Goal: Use online tool/utility: Use online tool/utility

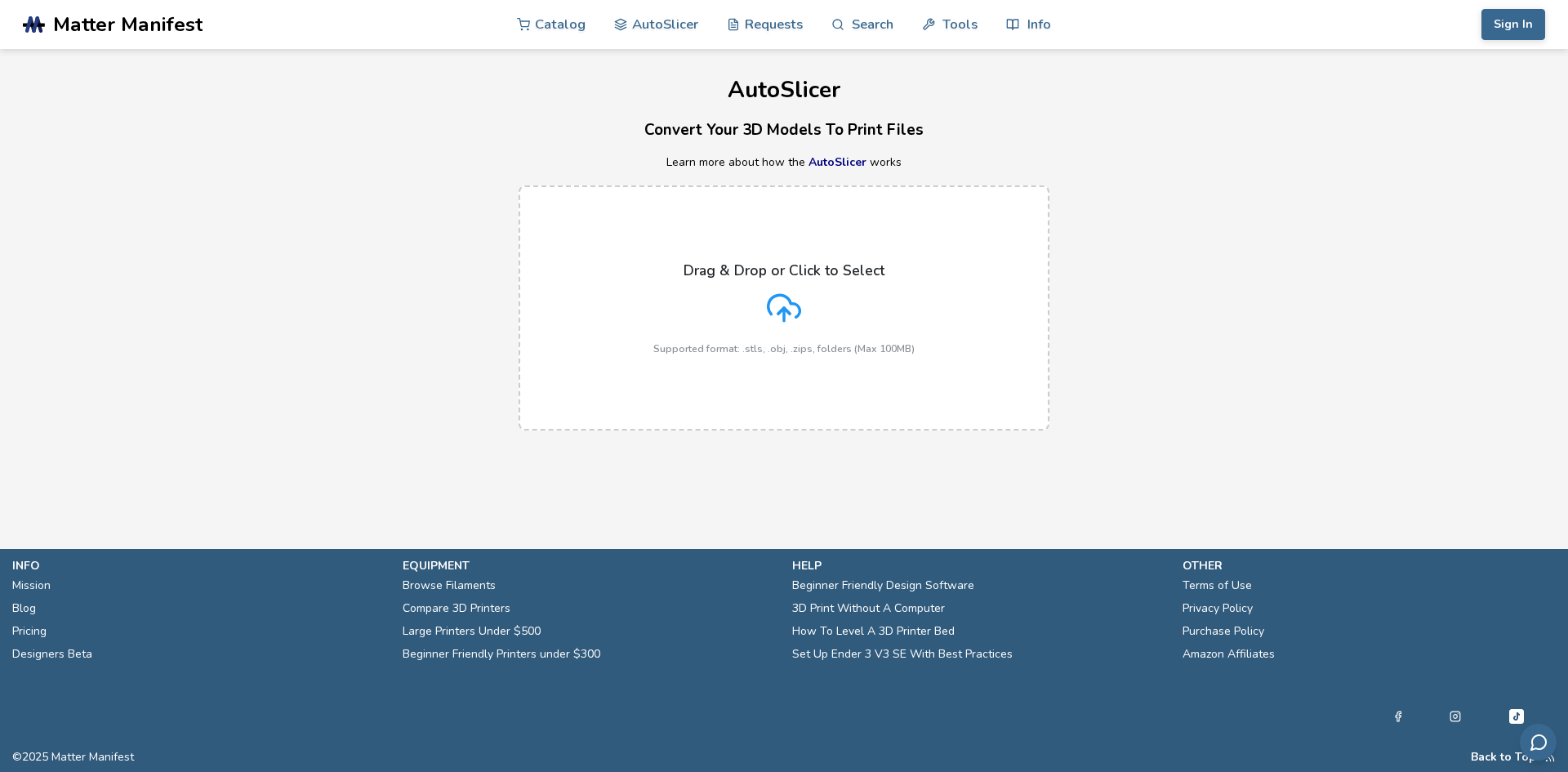
click at [784, 305] on icon at bounding box center [784, 308] width 34 height 34
click at [0, 0] on input "Drag & Drop or Click to Select Supported format: .stls, .obj, .zips, folders (M…" at bounding box center [0, 0] width 0 height 0
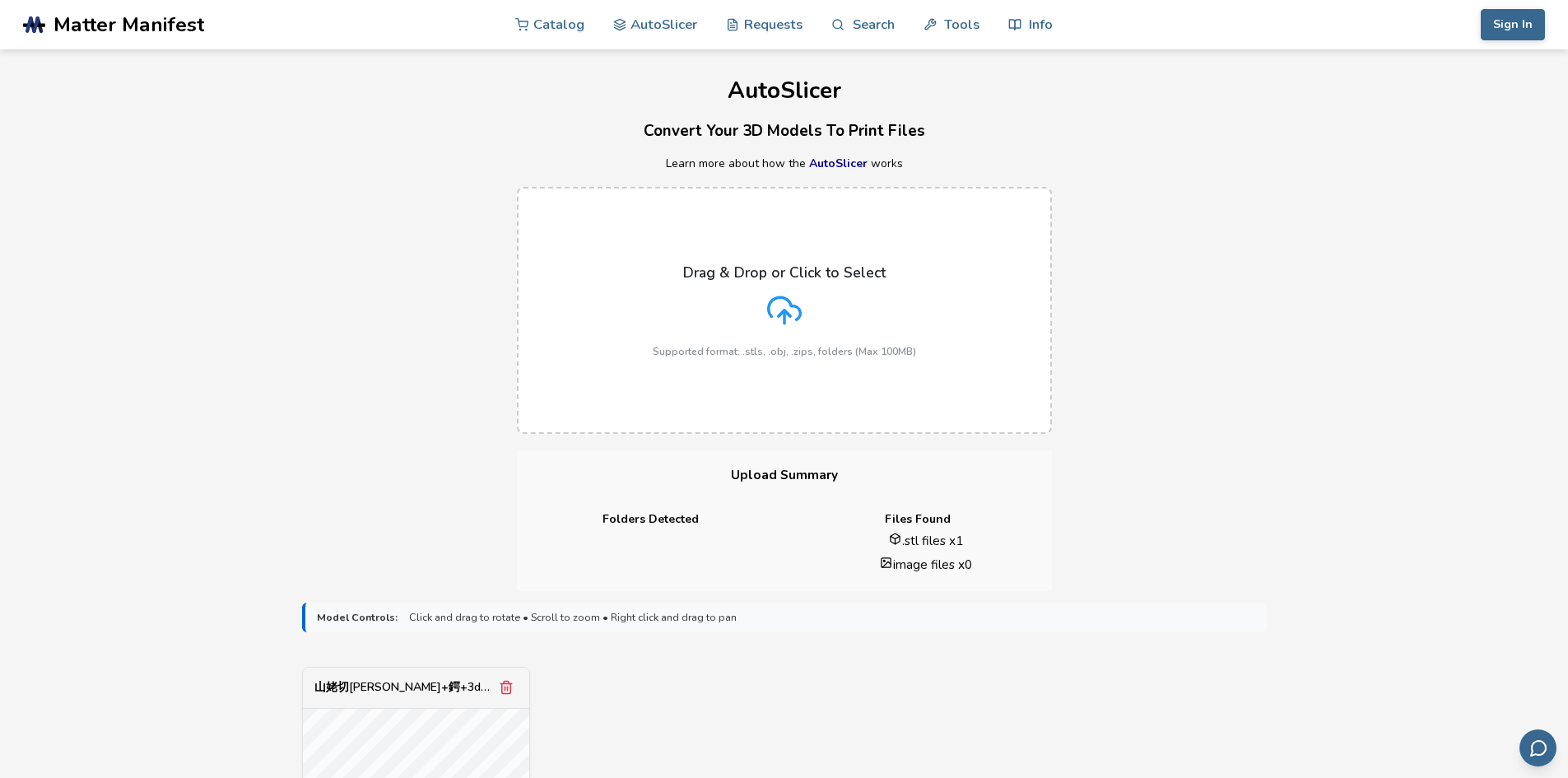
scroll to position [412, 0]
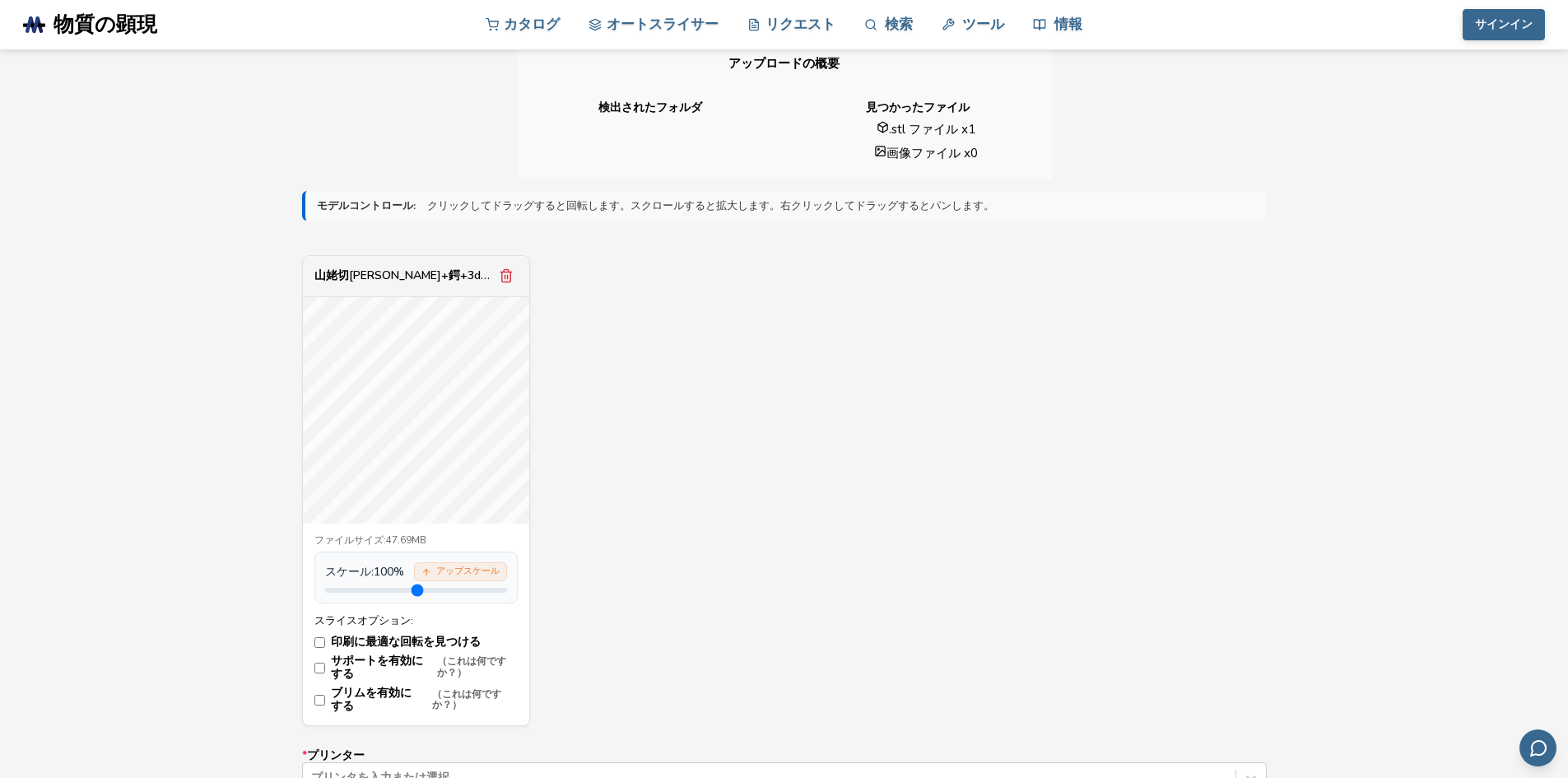
click at [737, 574] on div "山姥切[PERSON_NAME]+鍔+3dモデル.stl ファイルサイズ: 47.69MB スケール: 100 % アップスケール スライスオプション: 印刷…" at bounding box center [784, 490] width 964 height 471
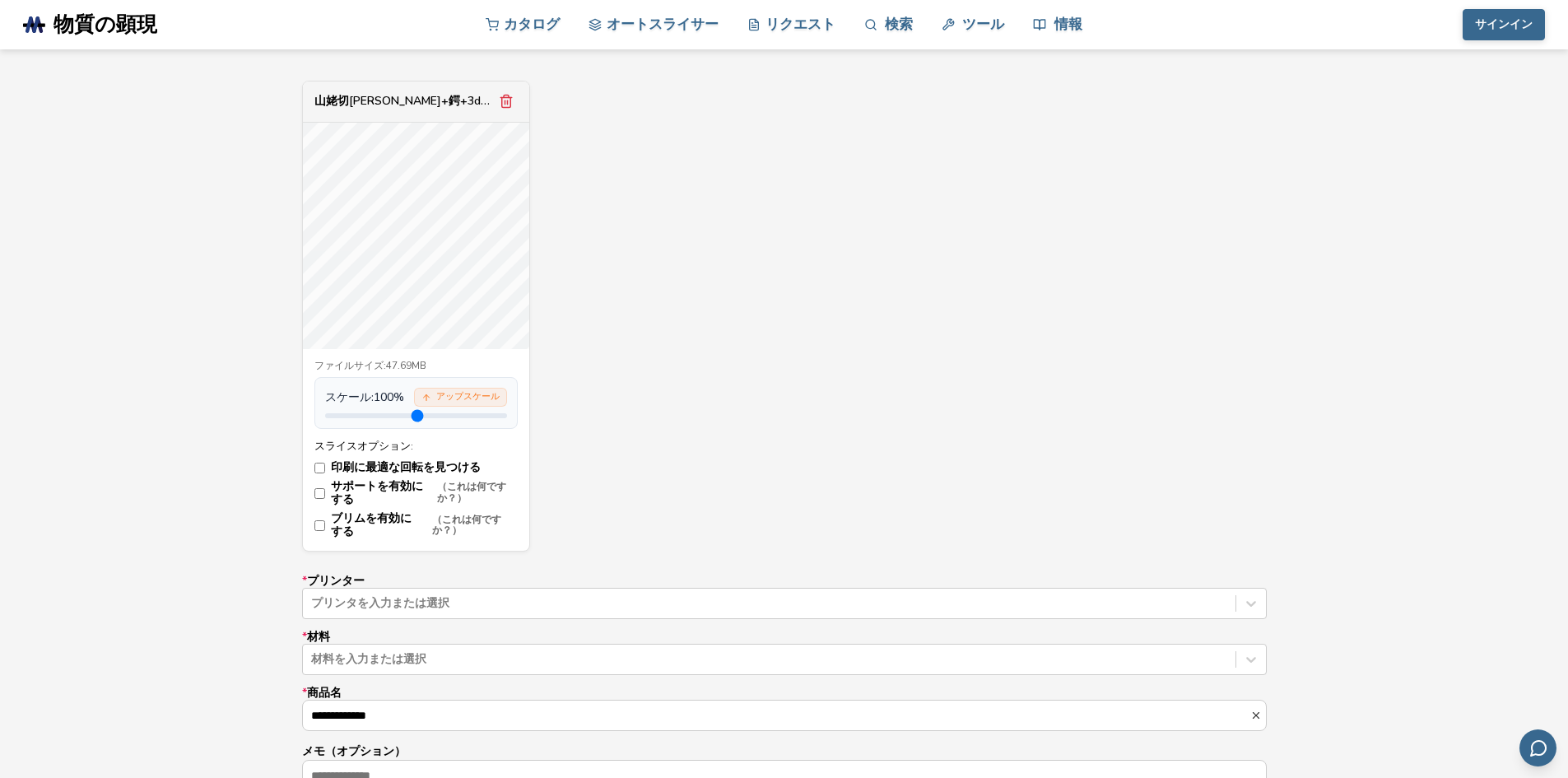
scroll to position [658, 0]
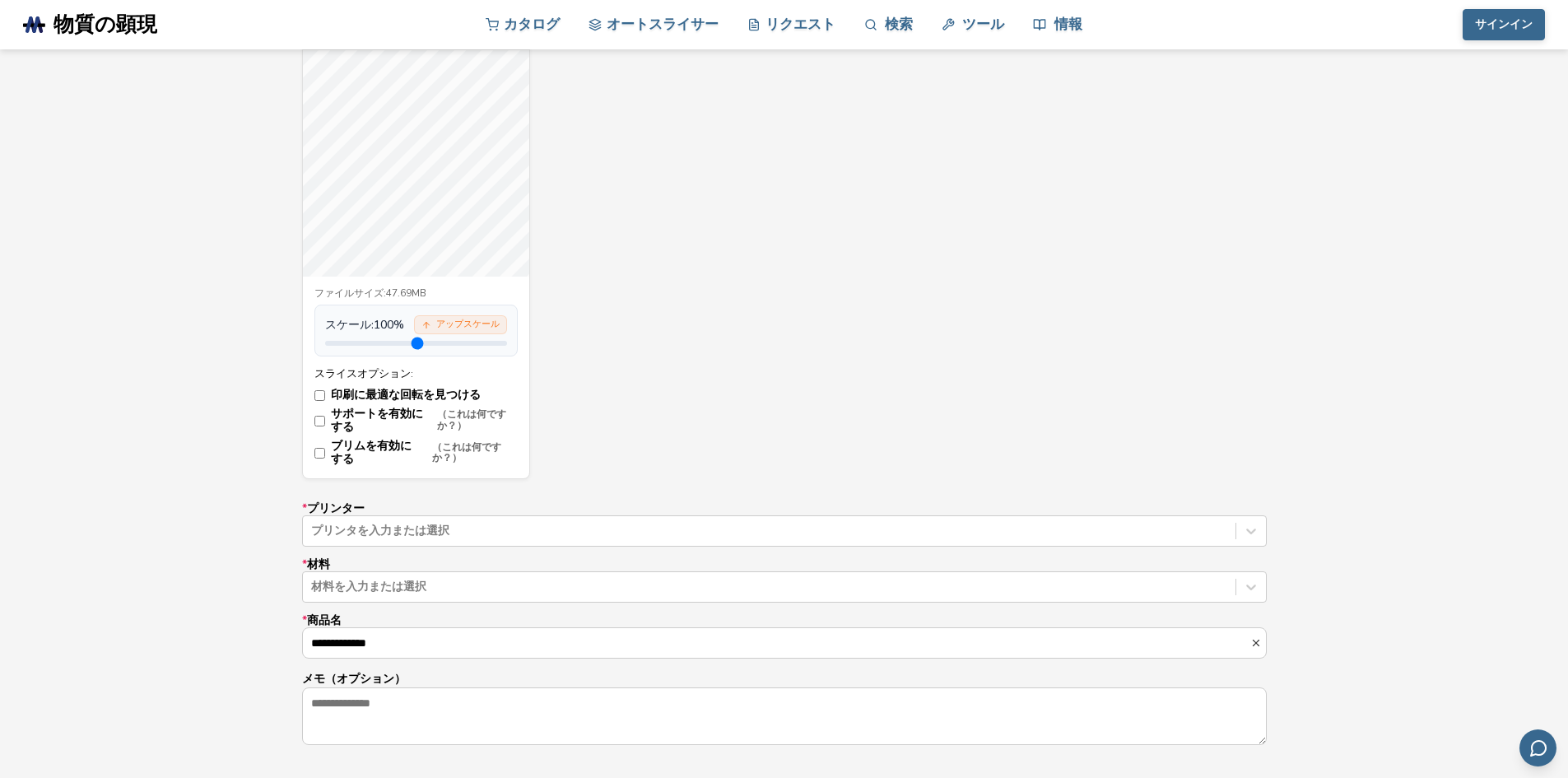
click at [328, 449] on label "ブリムを有効にする （これは何ですか？）" at bounding box center [416, 453] width 203 height 27
click at [656, 21] on font "オートスライサー" at bounding box center [663, 24] width 112 height 19
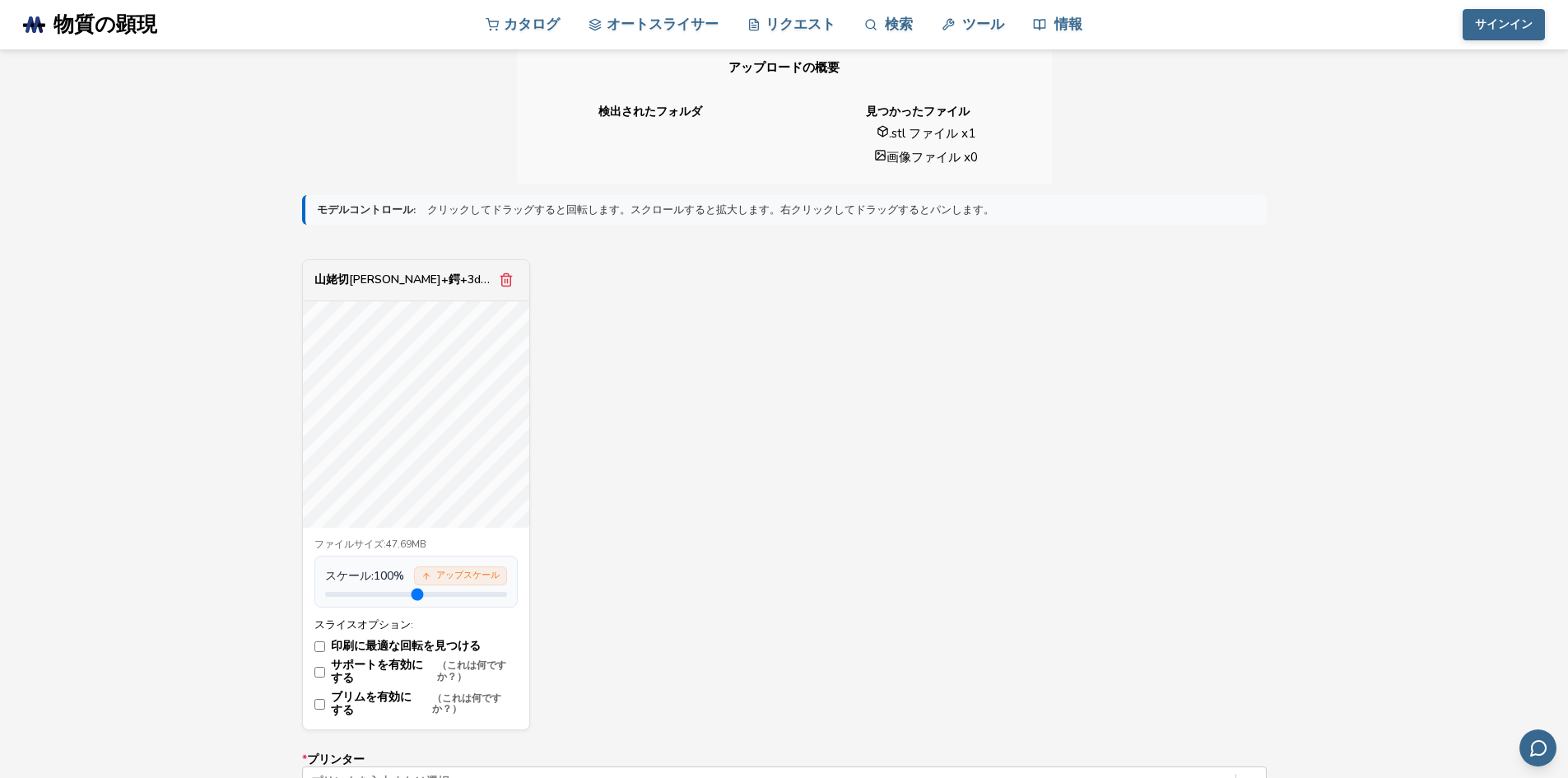
scroll to position [412, 0]
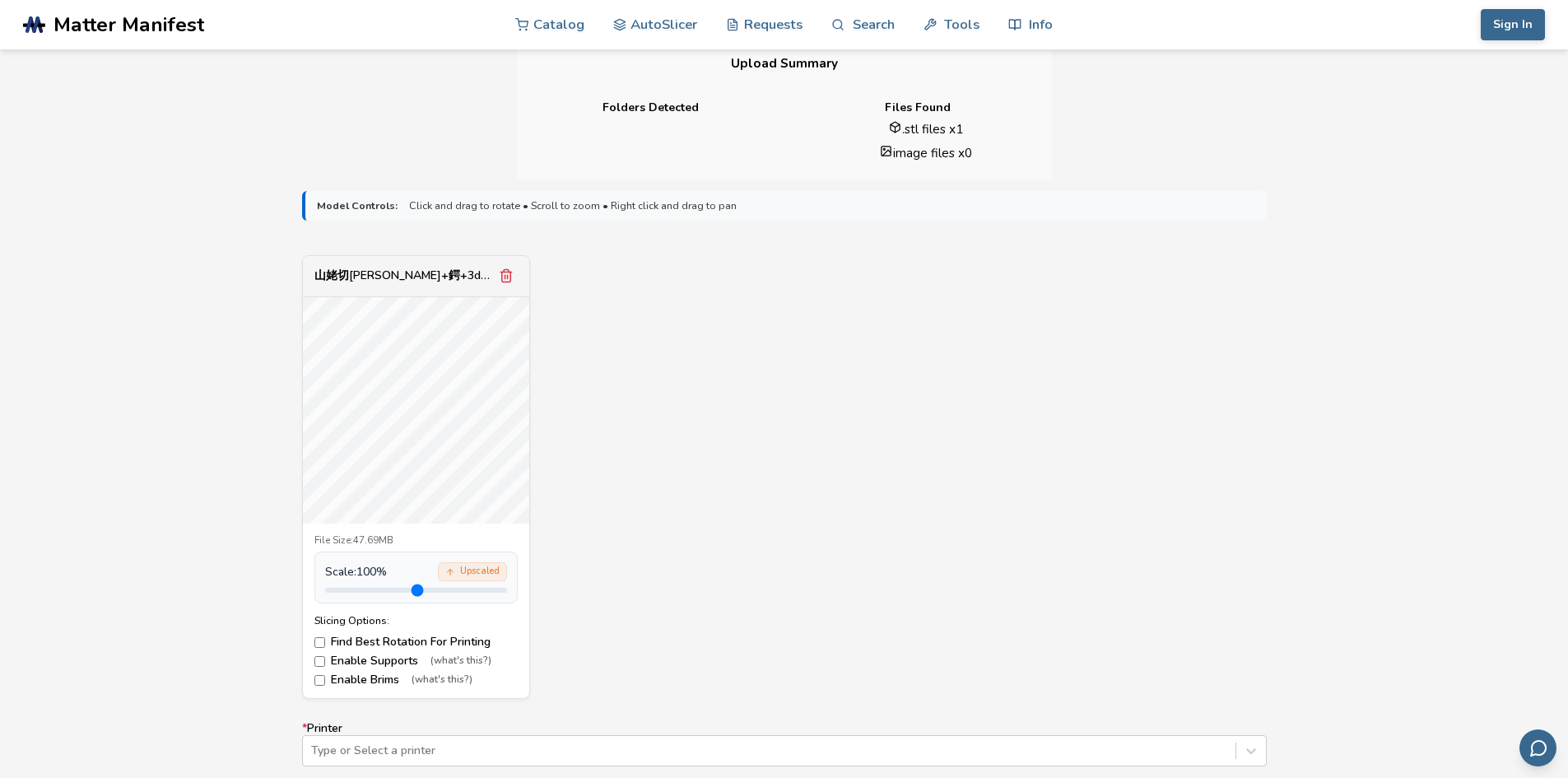
click at [692, 413] on div "山姥切[PERSON_NAME]+鍔+3dモデル.stl File Size: 47.69MB Scale: 100 % Upscaled Slicing O…" at bounding box center [784, 477] width 964 height 444
click at [418, 276] on div "山姥切[PERSON_NAME]+鍔+3dモデル.stl" at bounding box center [405, 276] width 181 height 13
drag, startPoint x: 364, startPoint y: 587, endPoint x: 376, endPoint y: 587, distance: 12.0
type input "***"
click at [376, 588] on input "range" at bounding box center [416, 590] width 182 height 5
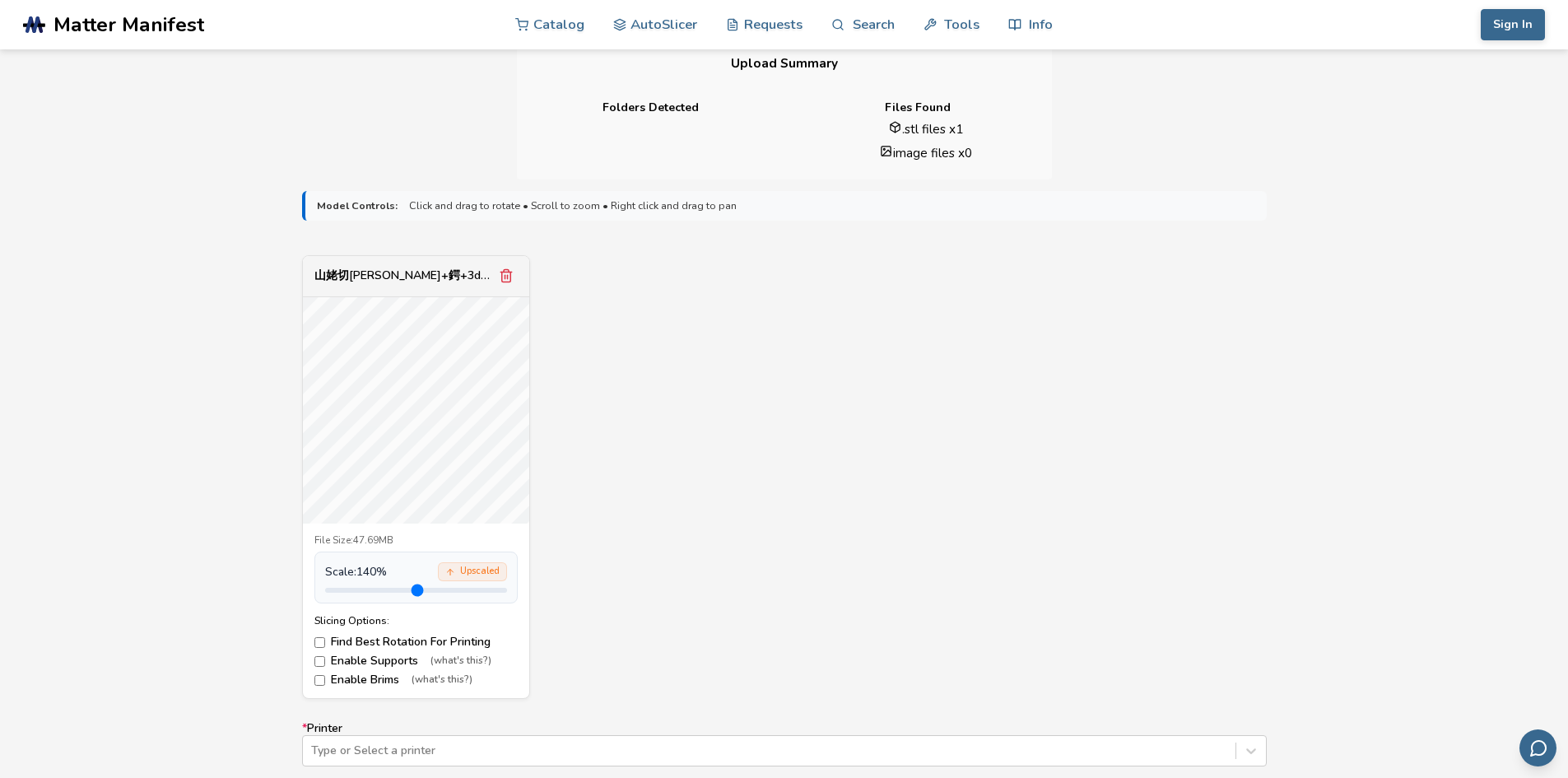
drag, startPoint x: 480, startPoint y: 535, endPoint x: 430, endPoint y: 533, distance: 50.0
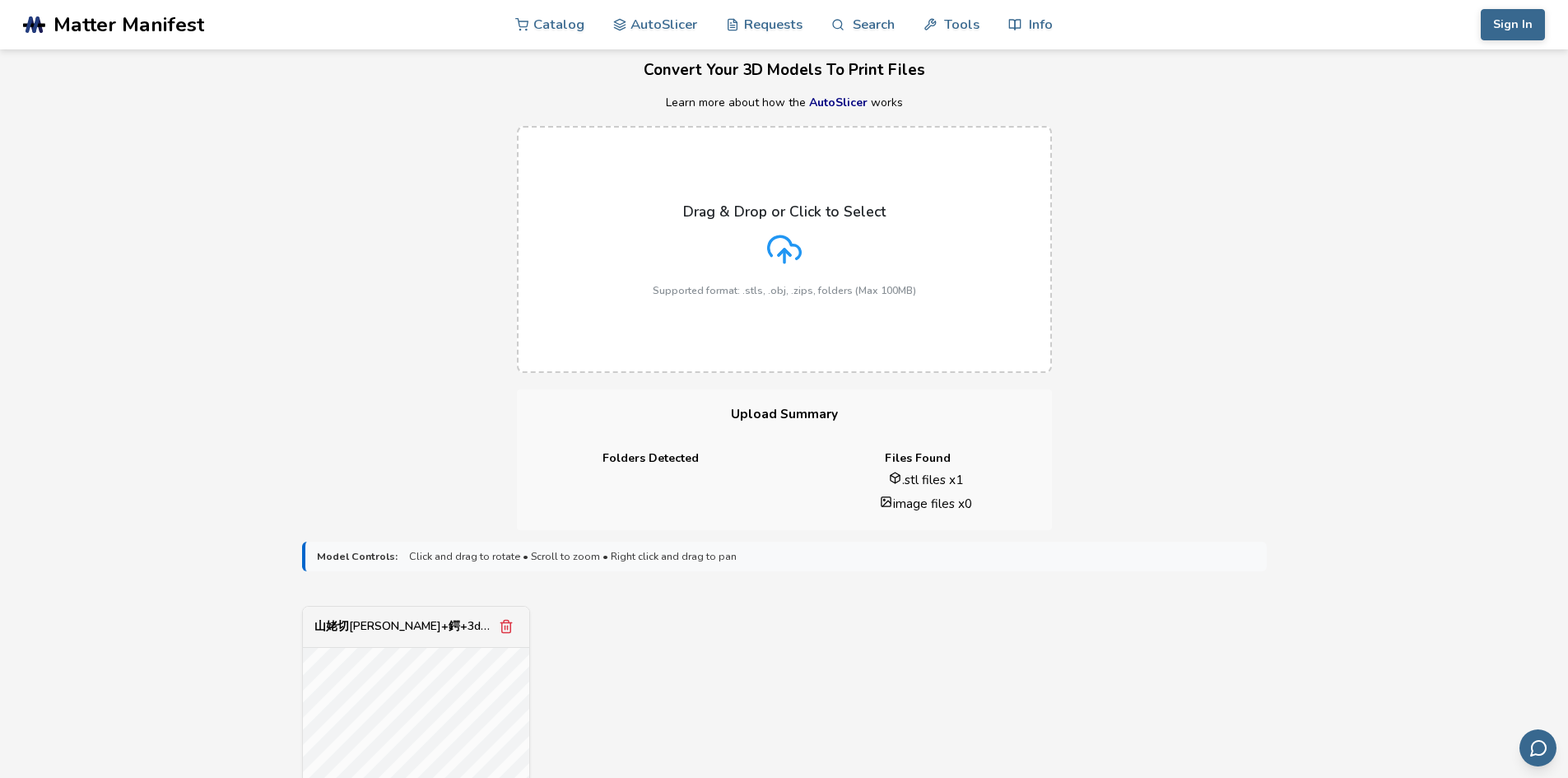
scroll to position [0, 0]
